Goal: Task Accomplishment & Management: Complete application form

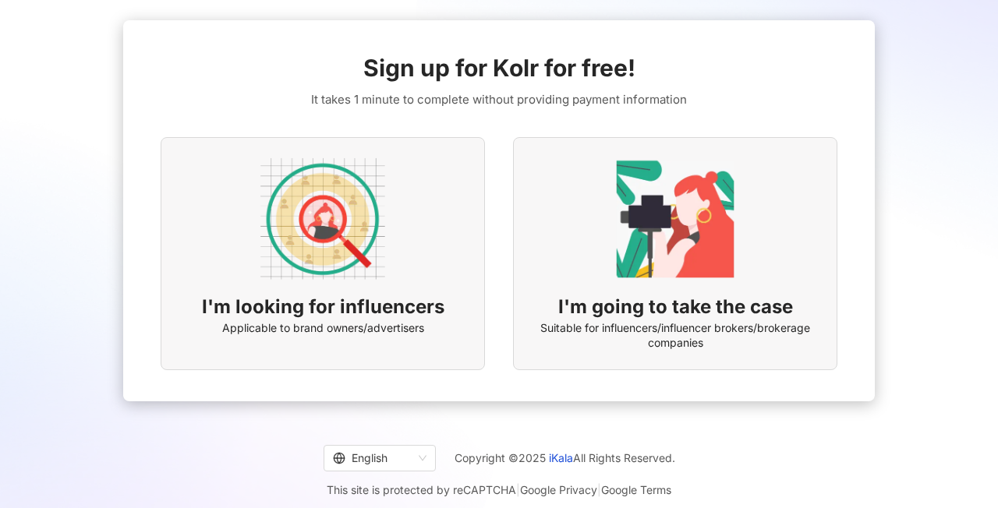
scroll to position [72, 0]
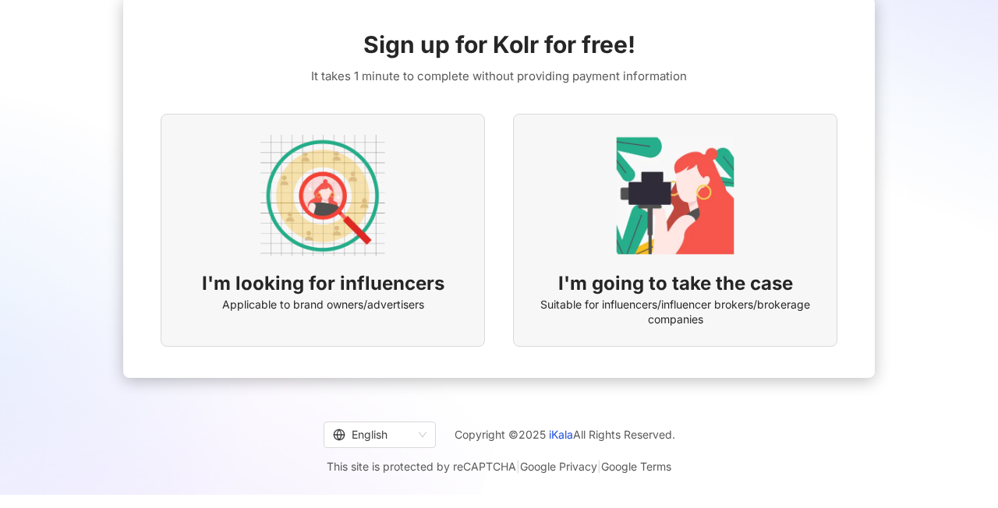
click at [366, 207] on img at bounding box center [322, 195] width 125 height 125
click at [341, 210] on img at bounding box center [322, 195] width 125 height 125
click at [355, 297] on span "Applicable to brand owners/advertisers" at bounding box center [323, 305] width 202 height 16
click at [291, 310] on span "Applicable to brand owners/advertisers" at bounding box center [323, 305] width 202 height 16
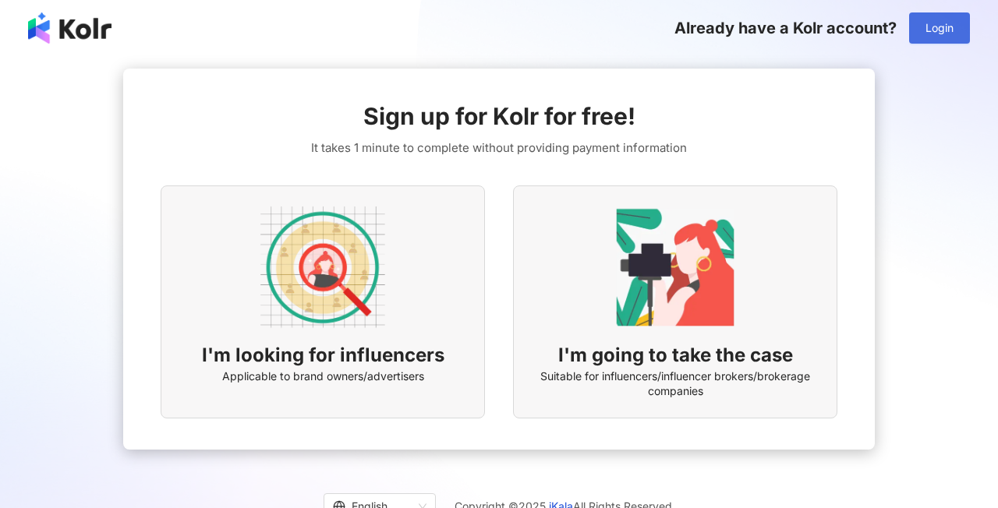
click at [940, 34] on span "Login" at bounding box center [939, 28] width 28 height 12
click at [815, 30] on span "Already have a Kolr account?" at bounding box center [785, 28] width 222 height 19
click at [957, 27] on button "Login" at bounding box center [939, 27] width 61 height 31
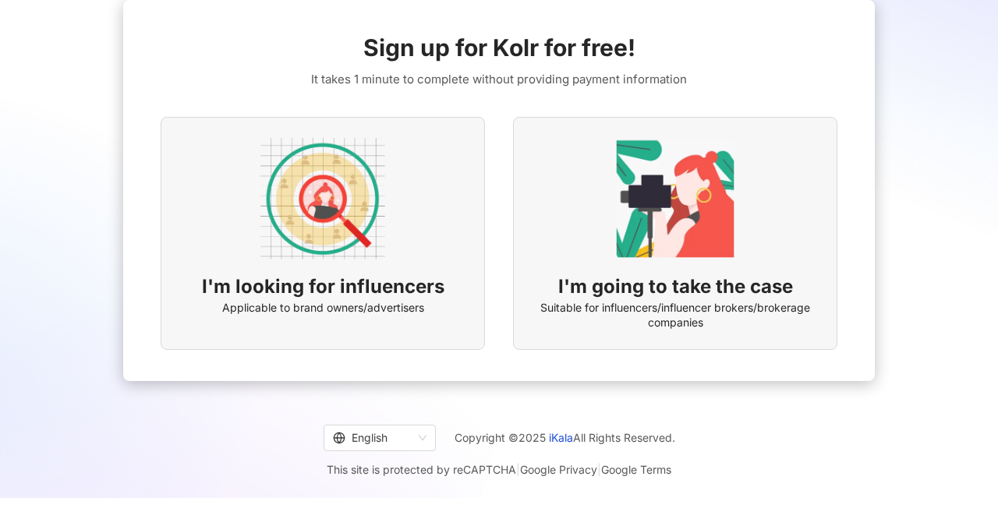
scroll to position [72, 0]
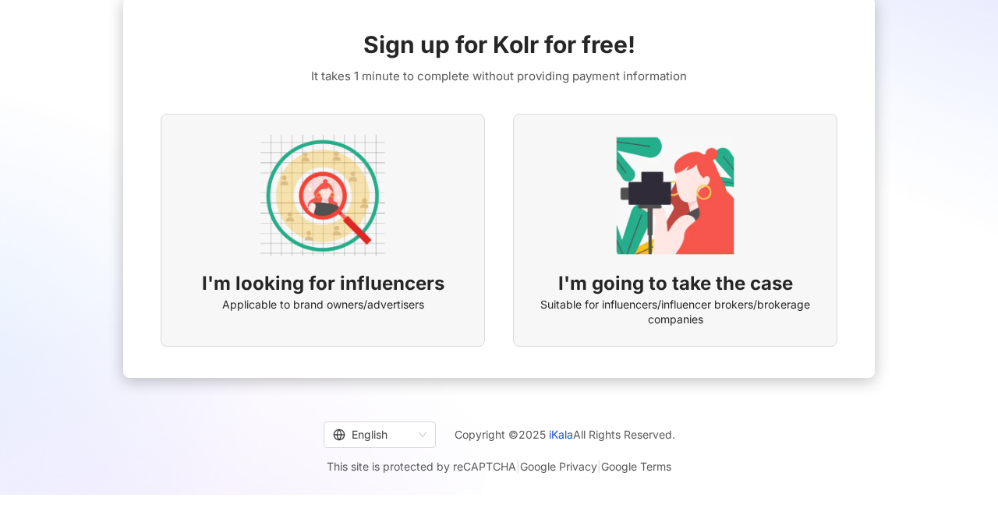
click at [363, 292] on span "I'm looking for influencers" at bounding box center [323, 284] width 242 height 27
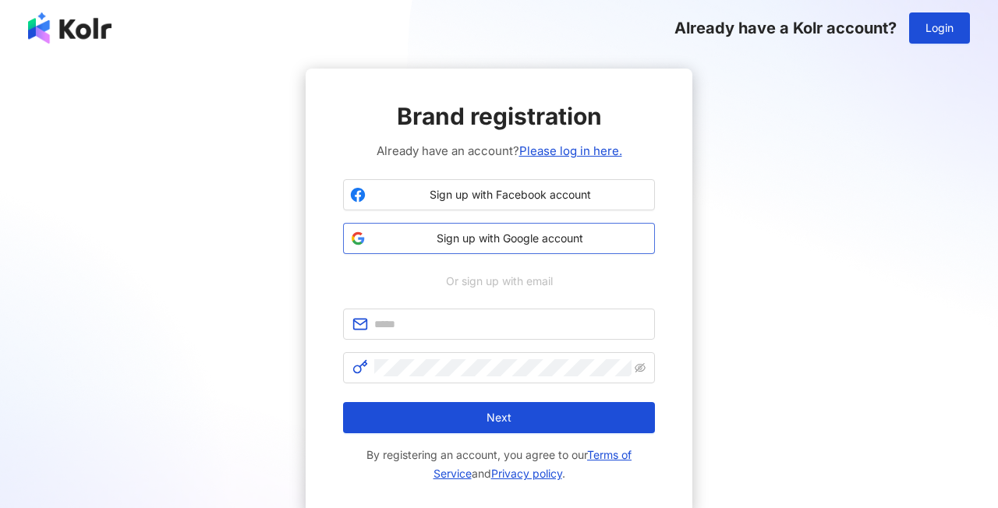
click at [516, 245] on span "Sign up with Google account" at bounding box center [510, 239] width 276 height 16
click at [523, 247] on button "Sign up with Google account" at bounding box center [499, 238] width 312 height 31
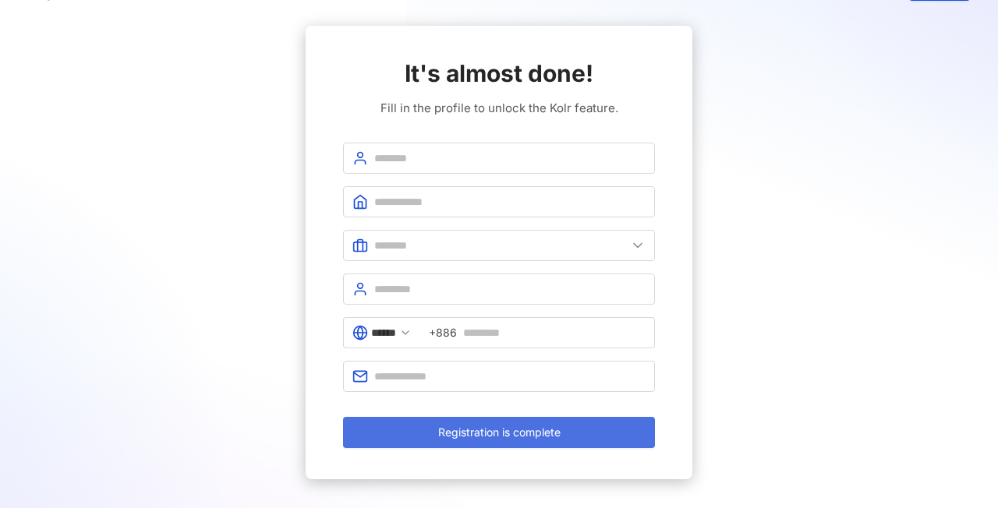
scroll to position [34, 0]
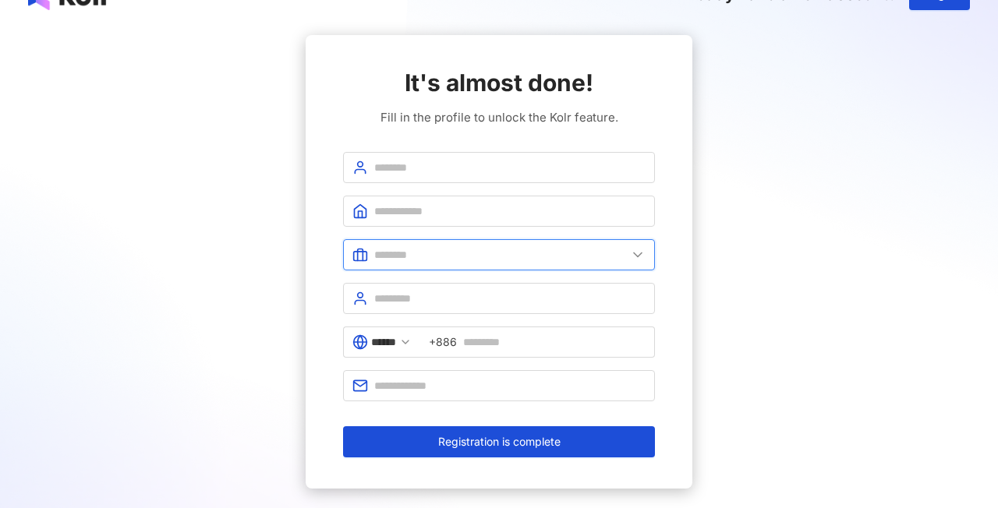
click at [462, 252] on input "text" at bounding box center [500, 254] width 253 height 17
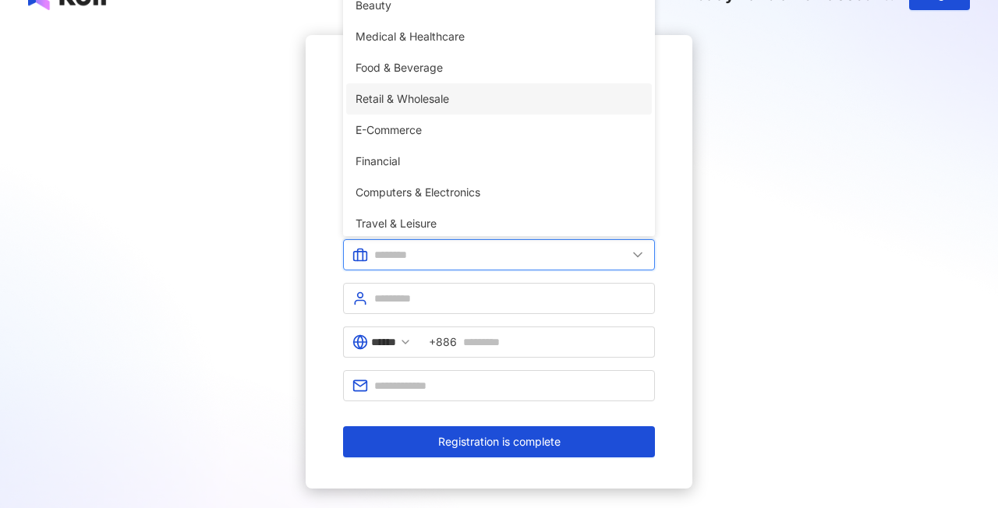
scroll to position [0, 0]
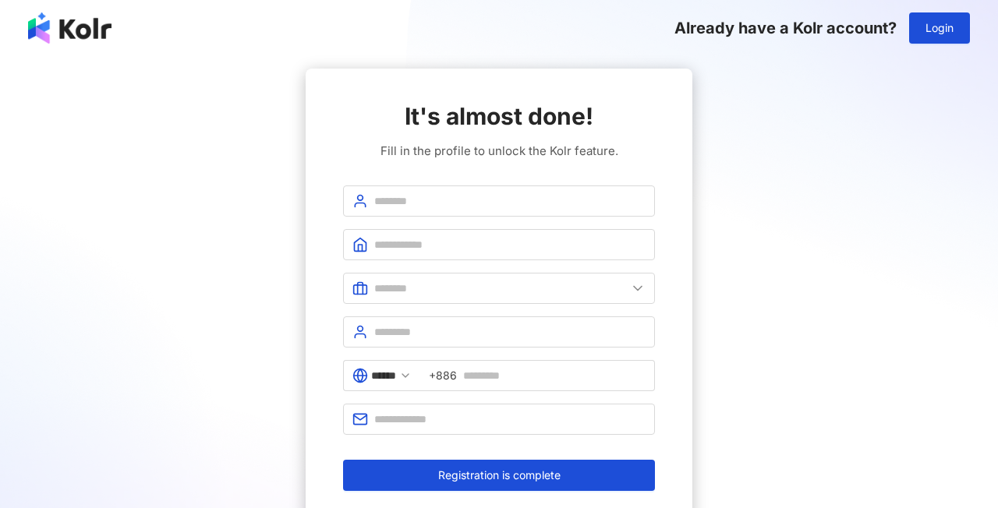
click at [711, 219] on div "It's almost done! Fill in the profile to unlock the Kolr feature. Beauty Medica…" at bounding box center [499, 296] width 960 height 454
